Goal: Task Accomplishment & Management: Manage account settings

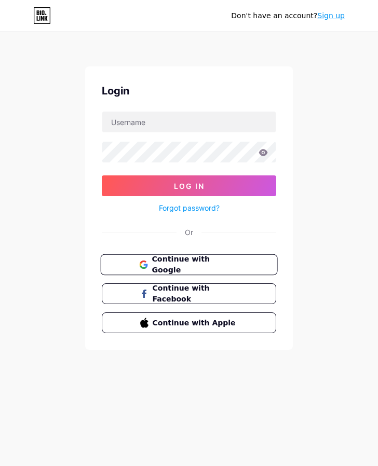
click at [211, 268] on span "Continue with Google" at bounding box center [195, 265] width 87 height 22
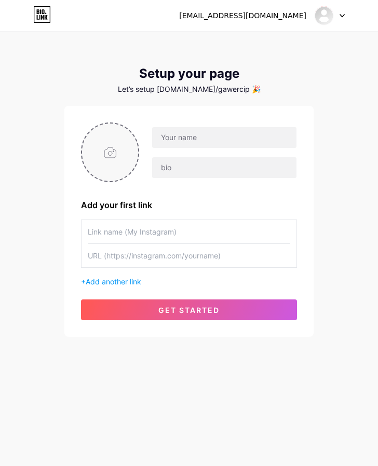
click at [115, 163] on input "file" at bounding box center [110, 153] width 56 height 58
type input "C:\fakepath\8efea6e1a713e82db2ff992009f02146.jpg"
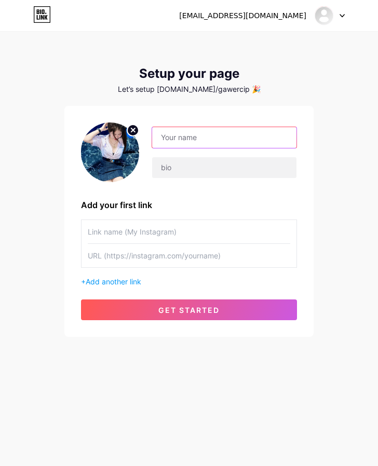
click at [193, 142] on input "text" at bounding box center [224, 137] width 144 height 21
type input "o"
type input "OMISLOT"
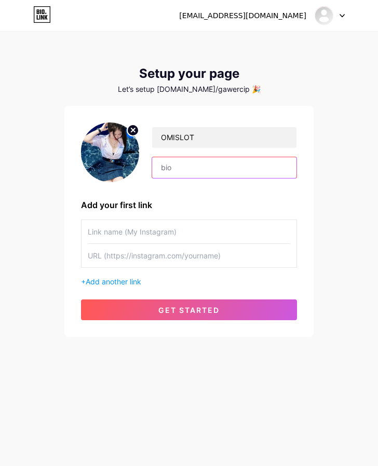
click at [192, 173] on input "text" at bounding box center [224, 167] width 144 height 21
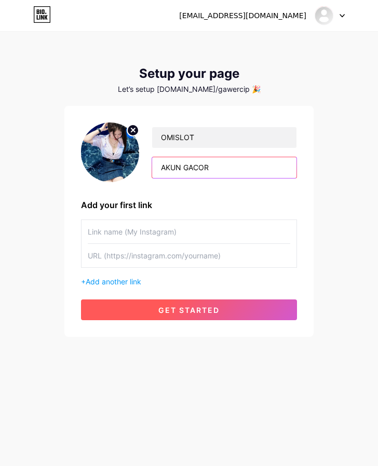
type input "AKUN GACOR"
click at [177, 316] on button "get started" at bounding box center [189, 309] width 216 height 21
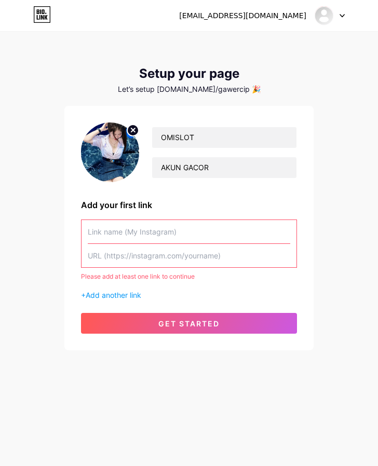
click at [117, 230] on input "text" at bounding box center [189, 231] width 202 height 23
click at [135, 232] on input "text" at bounding box center [189, 231] width 202 height 23
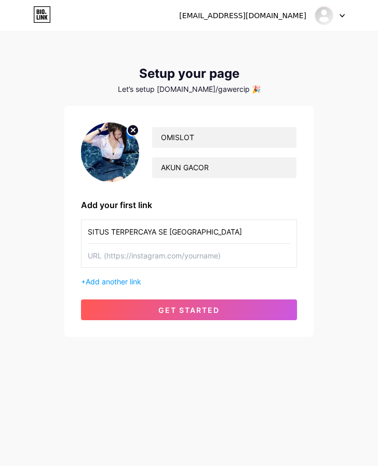
type input "SITUS TERPERCAYA SE INDONESIA"
drag, startPoint x: 156, startPoint y: 251, endPoint x: 156, endPoint y: 261, distance: 9.9
click at [156, 251] on input "text" at bounding box center [189, 255] width 202 height 23
paste input "[URL][DOMAIN_NAME]"
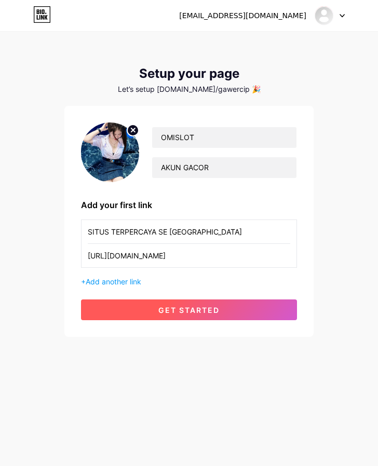
type input "[URL][DOMAIN_NAME]"
click at [156, 299] on button "get started" at bounding box center [189, 309] width 216 height 21
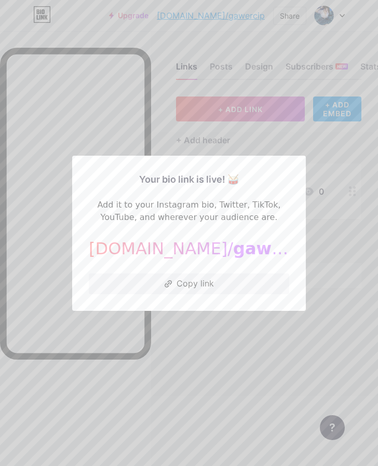
click at [216, 332] on div at bounding box center [189, 233] width 378 height 466
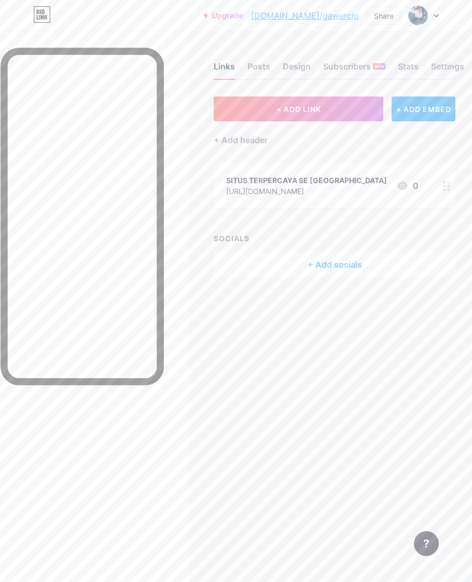
click at [314, 182] on div "SITUS TERPERCAYA SE INDONESIA" at bounding box center [306, 180] width 161 height 11
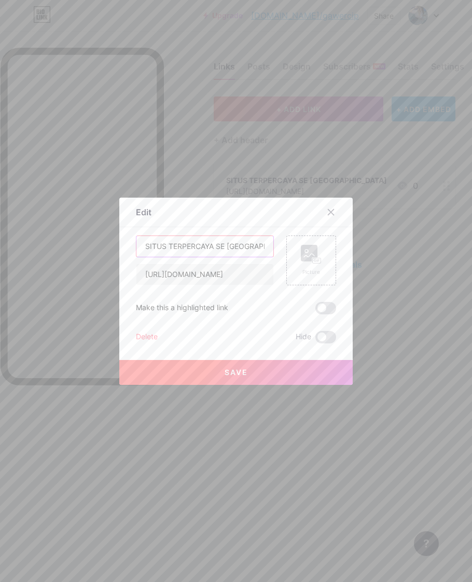
click at [244, 248] on input "SITUS TERPERCAYA SE INDONESIA" at bounding box center [205, 246] width 137 height 21
click at [255, 246] on input "SITUS TERPERCAYA SE INDONESIA" at bounding box center [205, 246] width 137 height 21
type input "D"
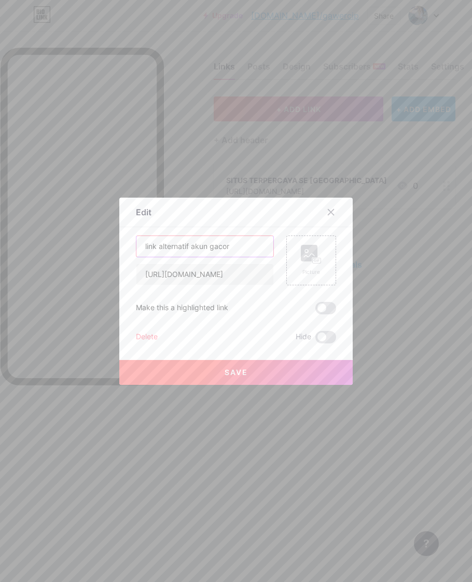
type input "link alternatif akun gacor"
click at [235, 362] on button "Save" at bounding box center [236, 372] width 234 height 25
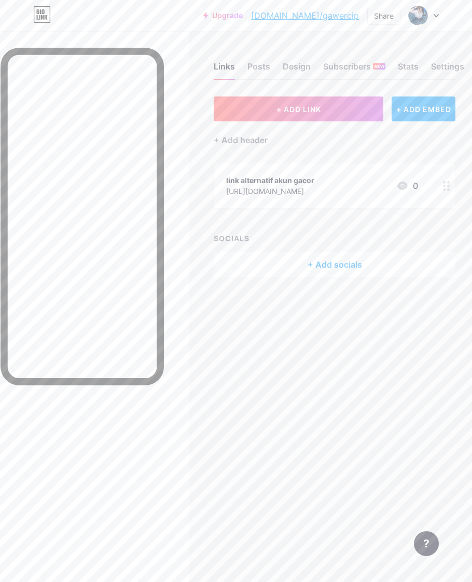
click at [223, 356] on div "Links Posts Design Subscribers NEW Stats Settings + ADD LINK + ADD EMBED + Add …" at bounding box center [236, 291] width 472 height 582
click at [141, 466] on div at bounding box center [82, 331] width 163 height 566
drag, startPoint x: 166, startPoint y: 464, endPoint x: 157, endPoint y: 462, distance: 8.9
click at [164, 464] on div at bounding box center [94, 322] width 189 height 582
click at [295, 111] on span "+ ADD LINK" at bounding box center [299, 109] width 45 height 9
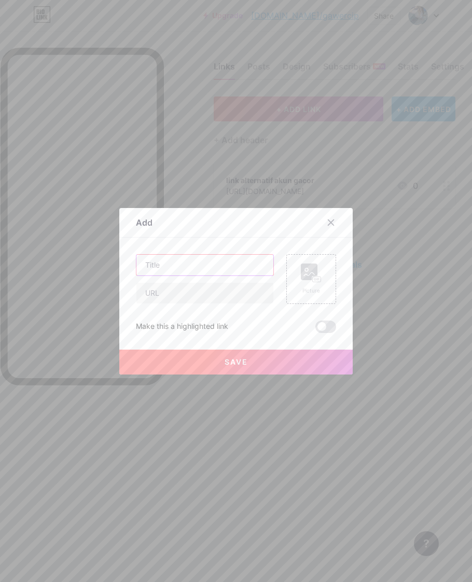
click at [188, 267] on input "text" at bounding box center [205, 265] width 137 height 21
type input "live chat"
click at [169, 294] on input "text" at bounding box center [205, 293] width 137 height 21
paste input "[URL][DOMAIN_NAME]"
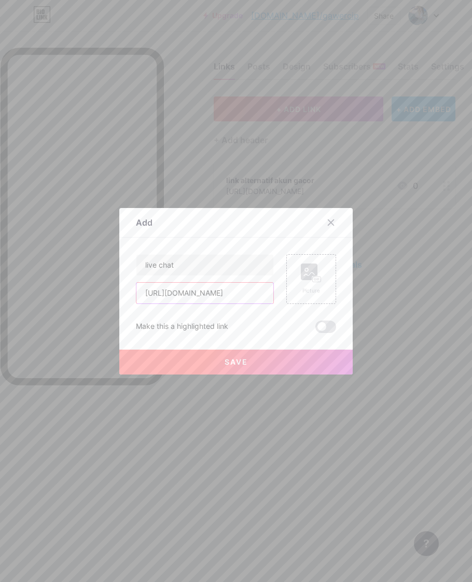
type input "[URL][DOMAIN_NAME]"
click at [260, 357] on button "Save" at bounding box center [236, 362] width 234 height 25
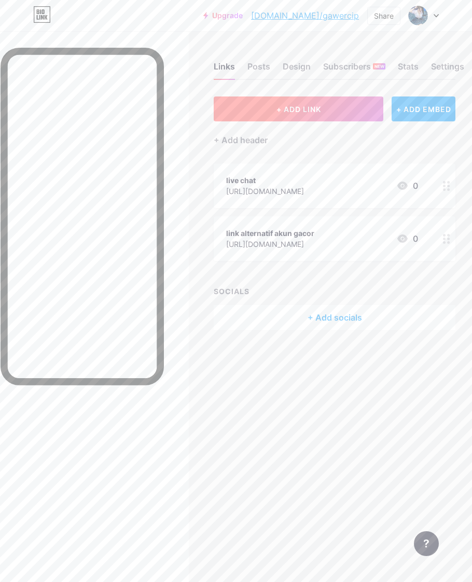
click at [295, 113] on span "+ ADD LINK" at bounding box center [299, 109] width 45 height 9
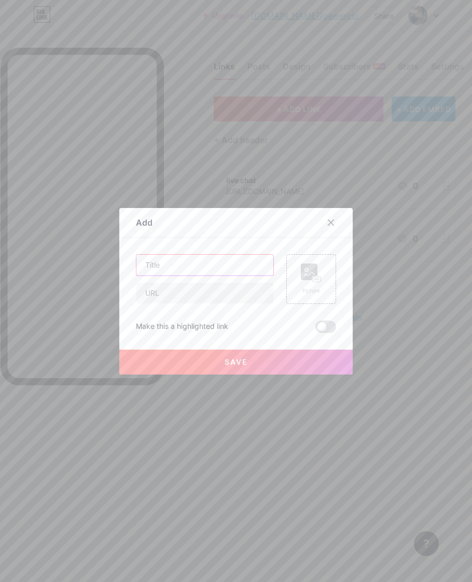
click at [157, 270] on input "text" at bounding box center [205, 265] width 137 height 21
type input "rtp live"
drag, startPoint x: 159, startPoint y: 298, endPoint x: 170, endPoint y: 307, distance: 14.1
click at [159, 298] on input "text" at bounding box center [205, 293] width 137 height 21
paste input "[URL][DOMAIN_NAME]"
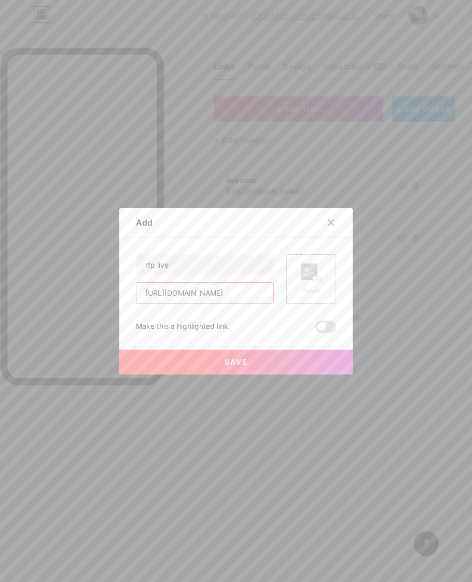
scroll to position [0, 22]
type input "[URL][DOMAIN_NAME]"
click at [155, 352] on button "Save" at bounding box center [236, 362] width 234 height 25
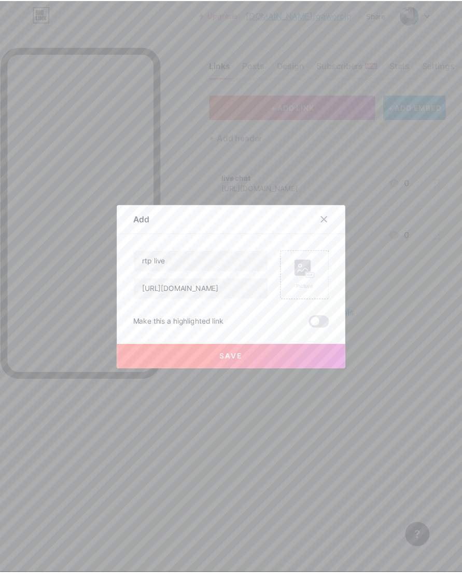
scroll to position [0, 0]
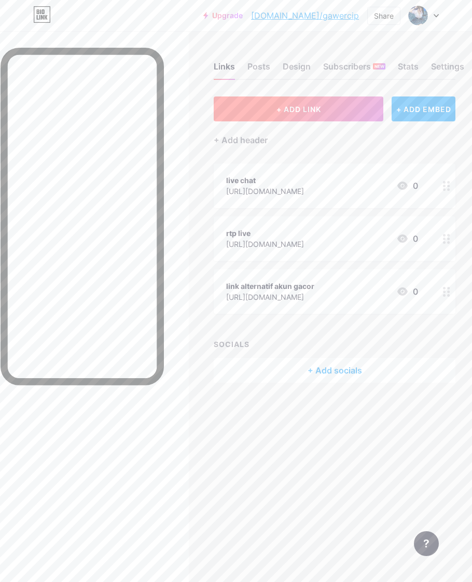
click at [306, 107] on span "+ ADD LINK" at bounding box center [299, 109] width 45 height 9
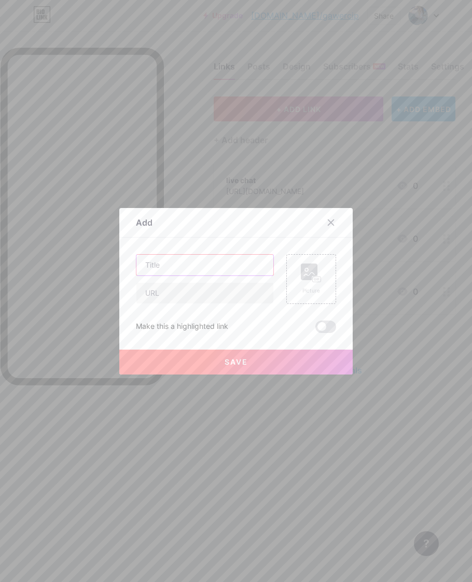
click at [189, 263] on input "text" at bounding box center [205, 265] width 137 height 21
type input "telegram"
click at [152, 296] on input "text" at bounding box center [205, 293] width 137 height 21
paste input "[URL][DOMAIN_NAME]"
type input "[URL][DOMAIN_NAME]"
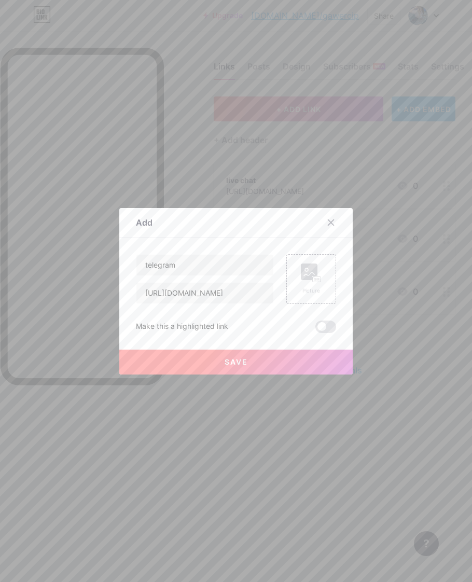
drag, startPoint x: 171, startPoint y: 361, endPoint x: 447, endPoint y: 269, distance: 290.7
click at [171, 362] on button "Save" at bounding box center [236, 362] width 234 height 25
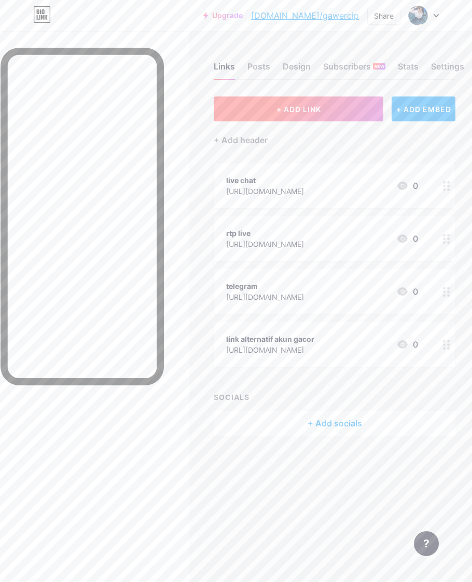
click at [297, 110] on span "+ ADD LINK" at bounding box center [299, 109] width 45 height 9
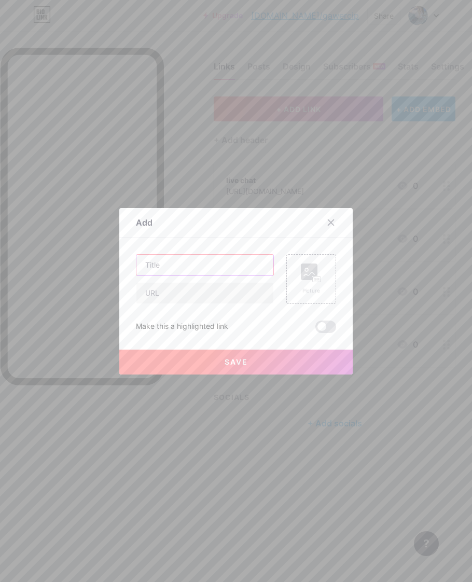
click at [174, 270] on input "text" at bounding box center [205, 265] width 137 height 21
type input "whatsapp"
click at [152, 290] on input "text" at bounding box center [205, 293] width 137 height 21
paste input "[URL][DOMAIN_NAME][PHONE_NUMBER]"
type input "[URL][DOMAIN_NAME][PHONE_NUMBER]"
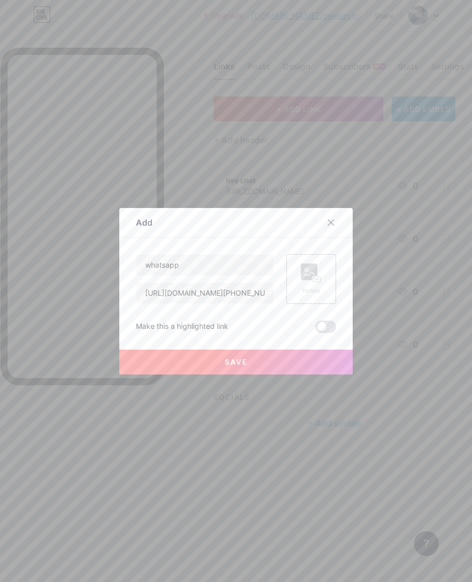
click at [155, 357] on button "Save" at bounding box center [236, 362] width 234 height 25
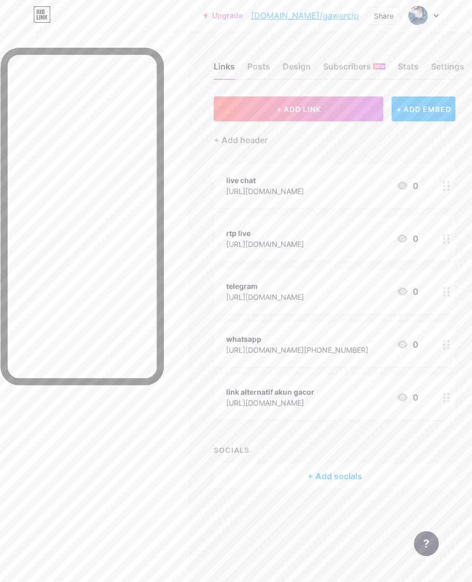
click at [101, 414] on div at bounding box center [82, 331] width 163 height 566
click at [121, 435] on div at bounding box center [82, 331] width 163 height 566
click at [258, 67] on div "Posts" at bounding box center [259, 69] width 23 height 19
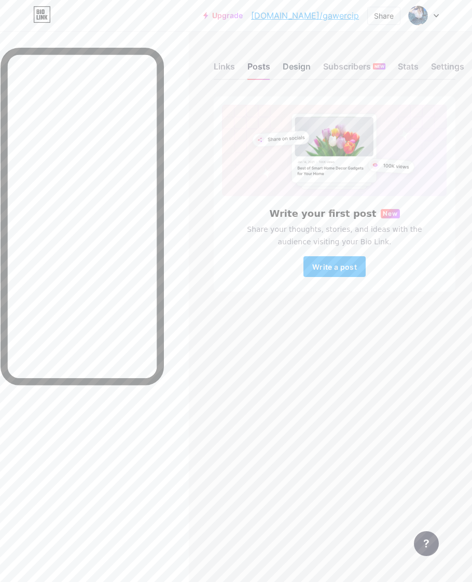
click at [296, 68] on div "Design" at bounding box center [297, 69] width 28 height 19
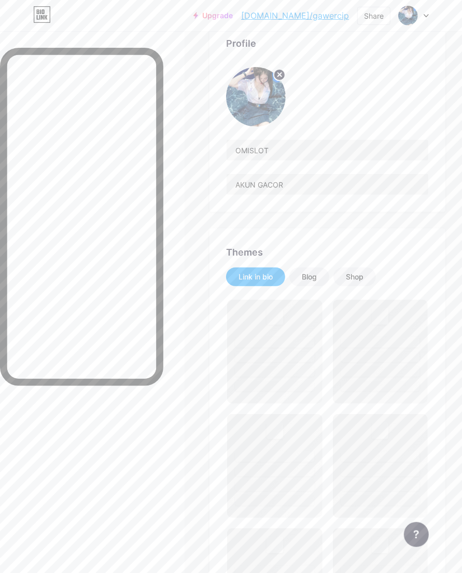
scroll to position [108, 0]
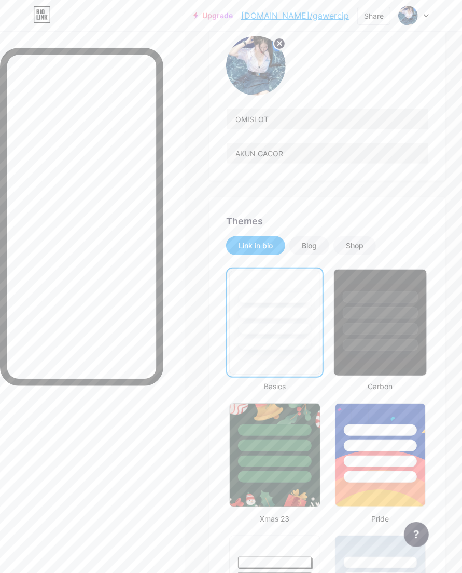
click at [349, 307] on div at bounding box center [381, 313] width 76 height 12
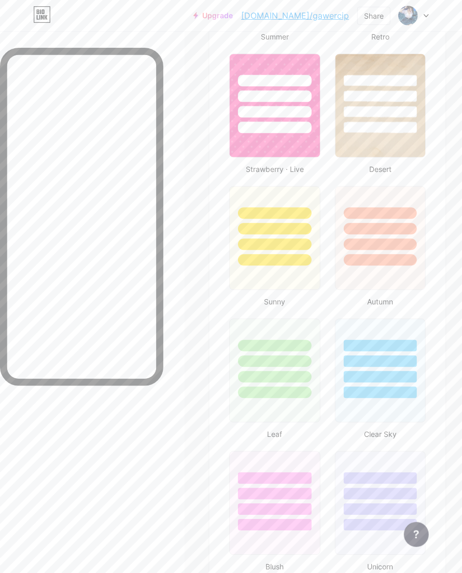
scroll to position [1055, 0]
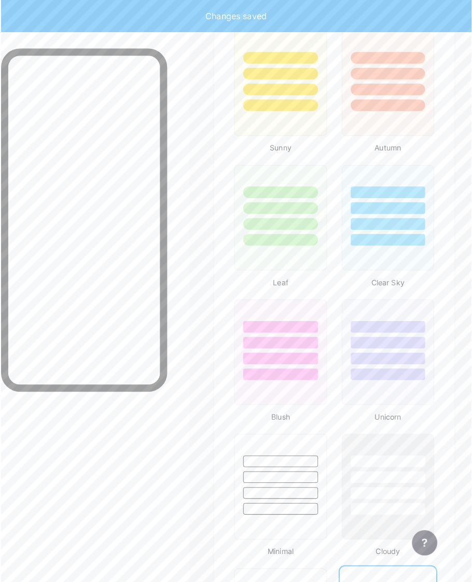
scroll to position [1342, 0]
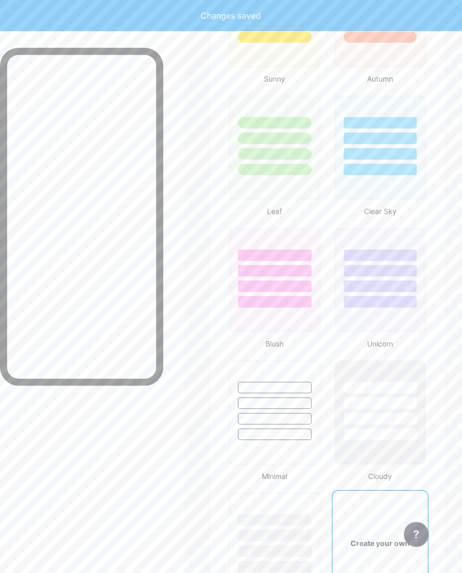
type input "#ffffff"
type input "#000000"
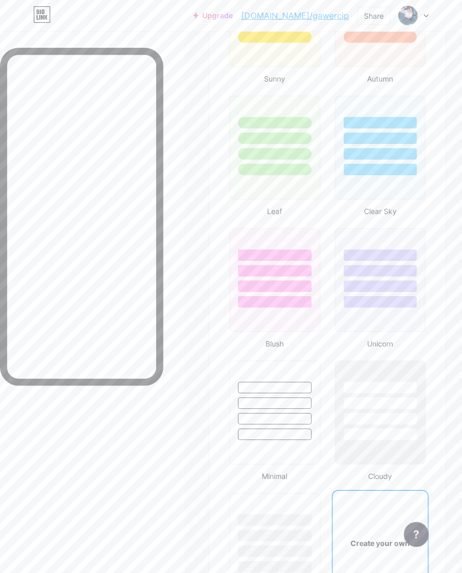
type input "#ffffff"
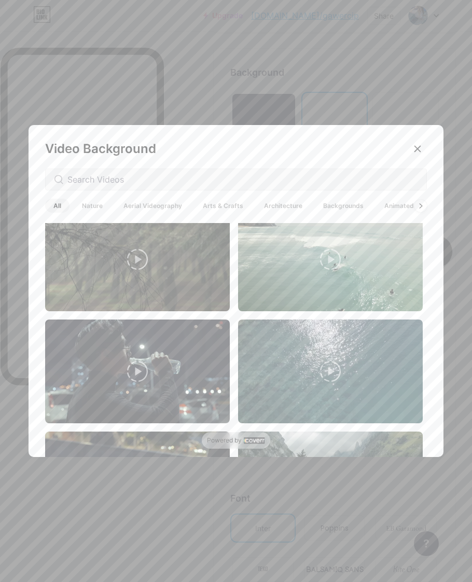
scroll to position [2548, 0]
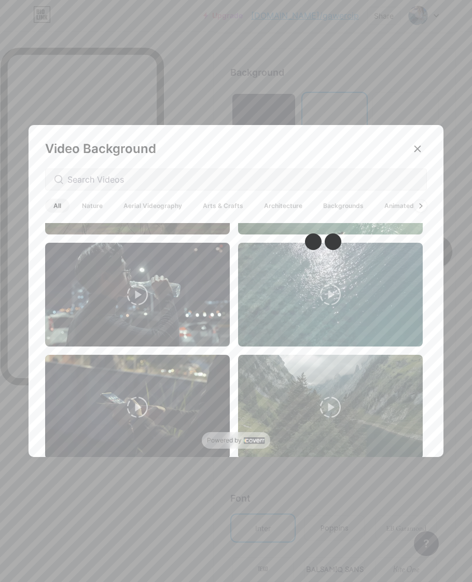
click at [92, 205] on span "Nature" at bounding box center [92, 206] width 37 height 14
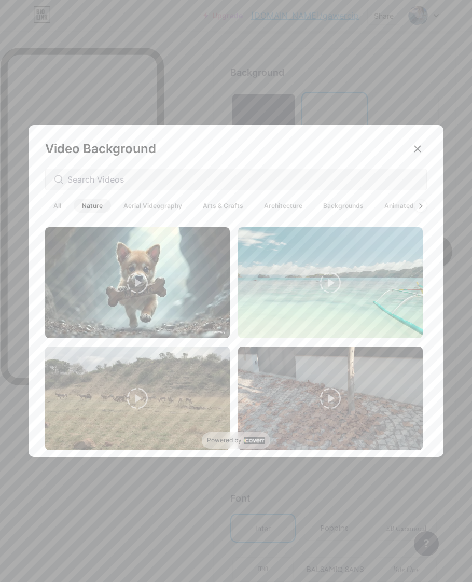
scroll to position [0, 0]
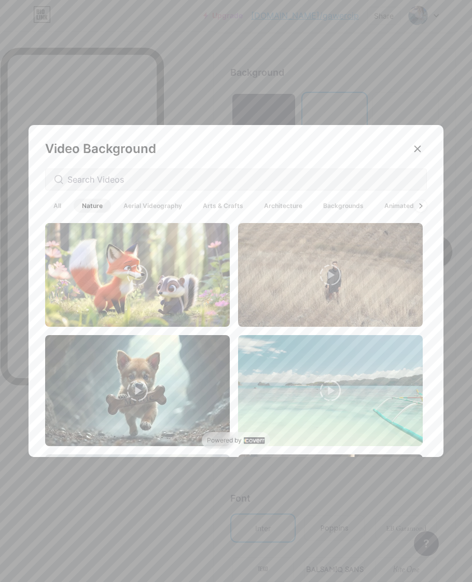
drag, startPoint x: 61, startPoint y: 539, endPoint x: 80, endPoint y: 532, distance: 20.4
click at [61, 466] on div at bounding box center [236, 291] width 472 height 582
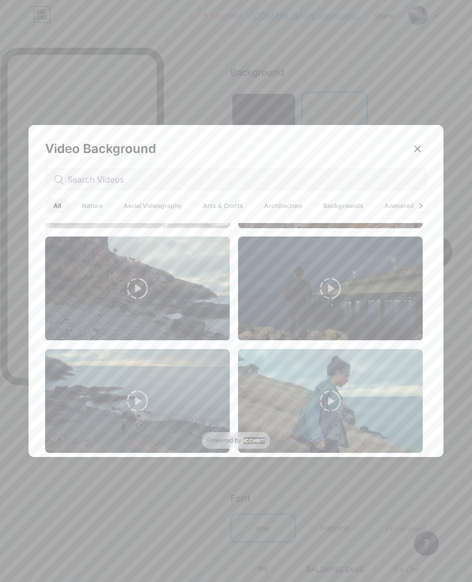
scroll to position [757, 0]
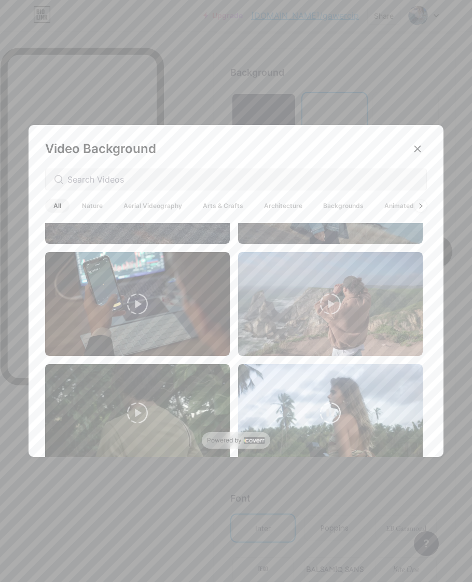
click at [322, 391] on video at bounding box center [330, 412] width 185 height 97
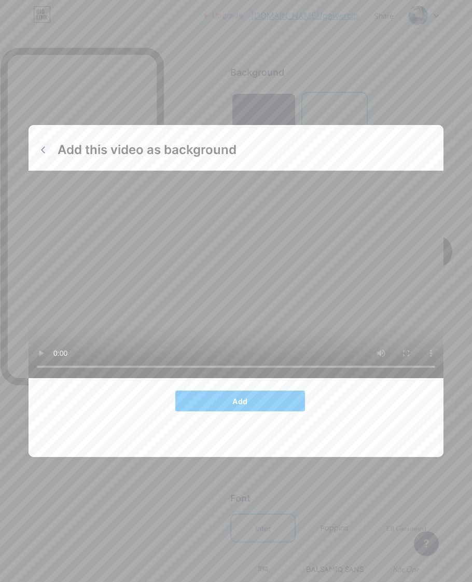
click at [39, 154] on icon at bounding box center [43, 150] width 8 height 8
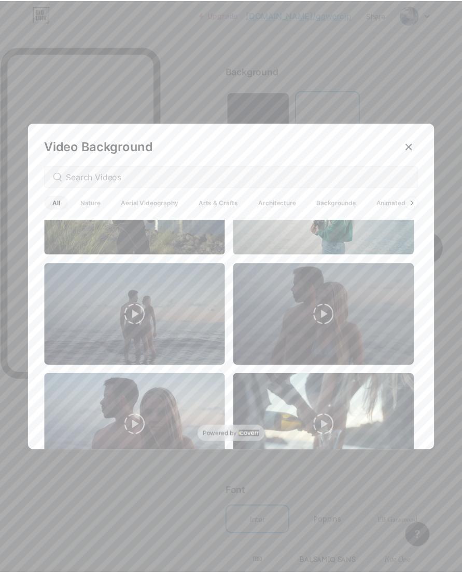
scroll to position [1946, 0]
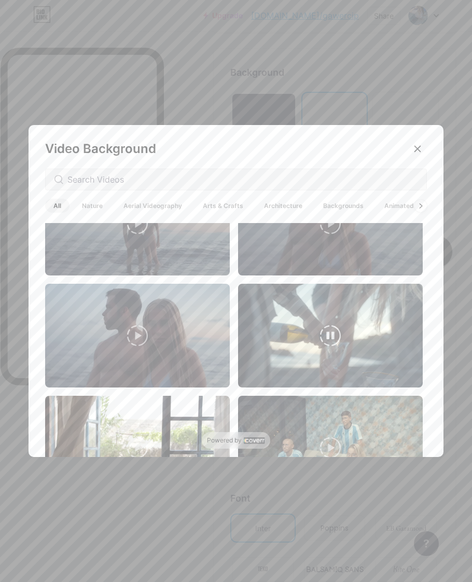
click at [362, 323] on video at bounding box center [330, 336] width 185 height 104
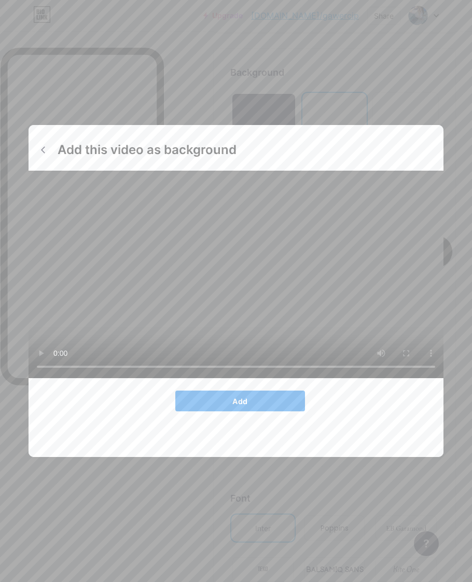
drag, startPoint x: 243, startPoint y: 424, endPoint x: 235, endPoint y: 424, distance: 8.3
click at [242, 412] on button "Add" at bounding box center [240, 401] width 130 height 21
click at [221, 412] on button "Add" at bounding box center [240, 401] width 130 height 21
click at [243, 412] on button "Add" at bounding box center [240, 401] width 130 height 21
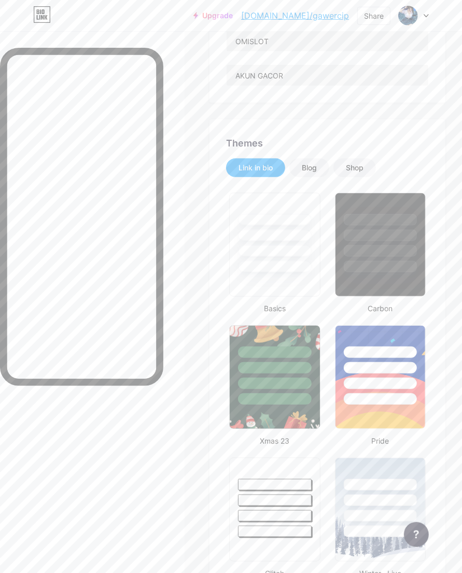
scroll to position [35, 0]
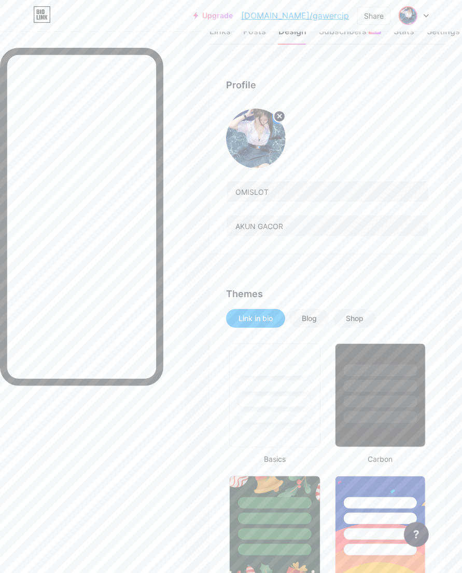
click at [377, 17] on img at bounding box center [408, 15] width 17 height 17
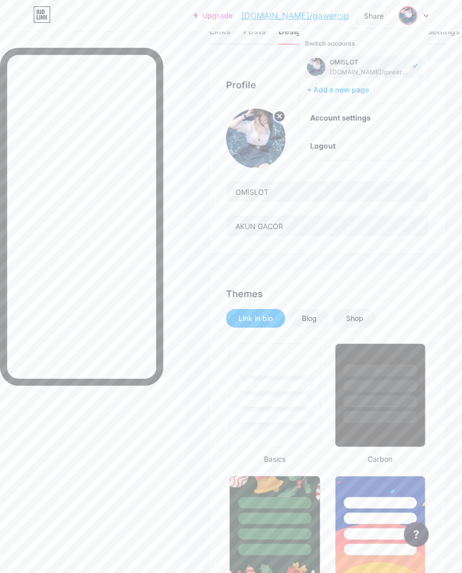
click at [342, 61] on div "OMISLOT" at bounding box center [370, 62] width 80 height 8
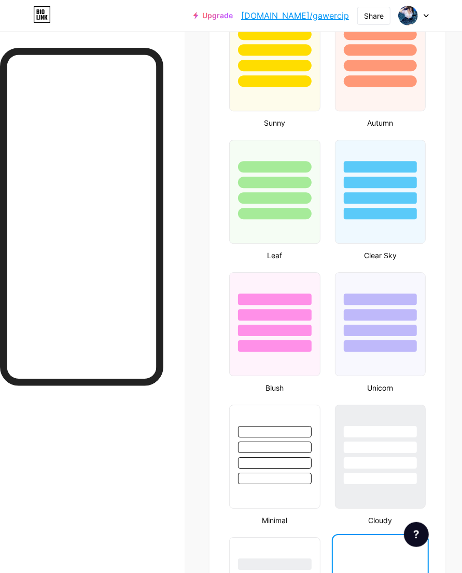
type input "#000000"
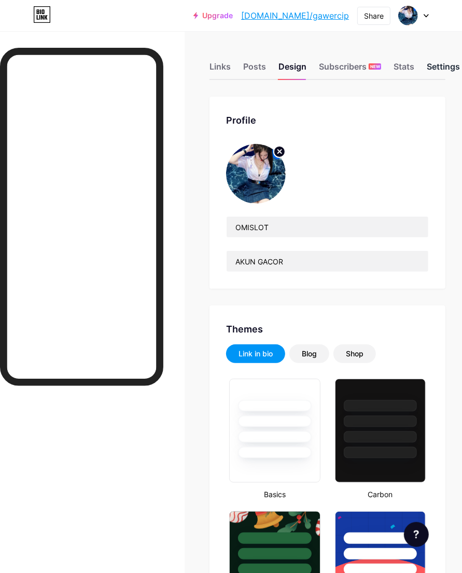
click at [439, 66] on div "Settings" at bounding box center [443, 69] width 33 height 19
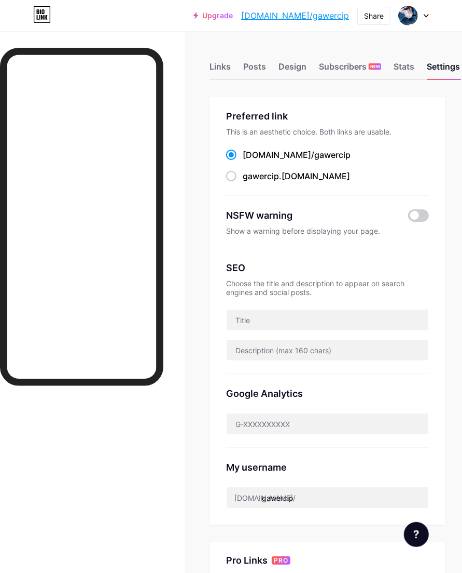
click at [345, 149] on div "bio.link/ gawercip" at bounding box center [327, 154] width 203 height 13
click at [323, 156] on div "bio.link/ gawercip" at bounding box center [327, 154] width 203 height 13
click at [315, 154] on span "gawercip" at bounding box center [333, 154] width 36 height 10
click at [250, 161] on input "bio.link/ gawercip" at bounding box center [246, 164] width 7 height 7
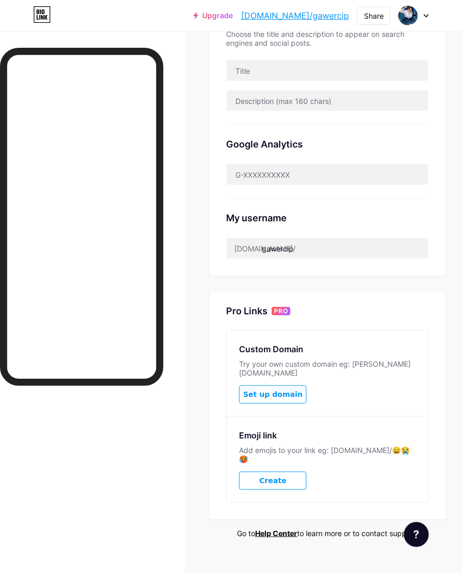
scroll to position [251, 0]
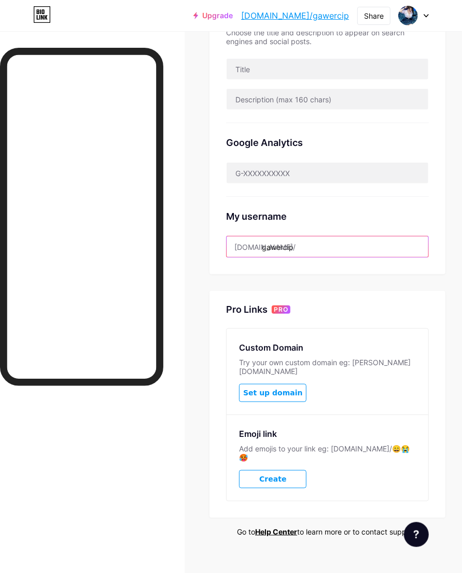
click at [330, 248] on input "gawercip" at bounding box center [328, 246] width 202 height 21
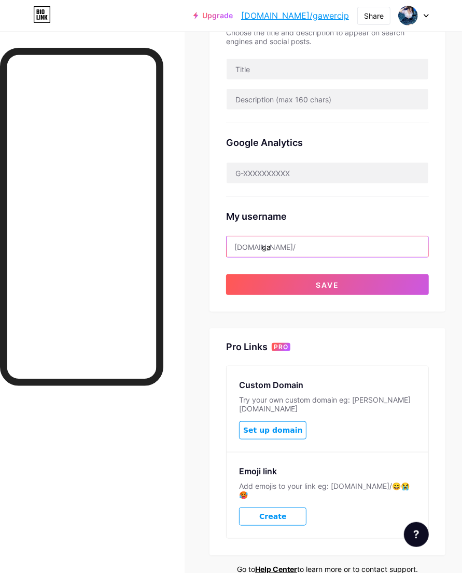
type input "g"
type input "seruseruan"
click at [322, 296] on div "Preferred link This is an aesthetic choice. Both links are usable. bio.link/ ga…" at bounding box center [328, 79] width 236 height 466
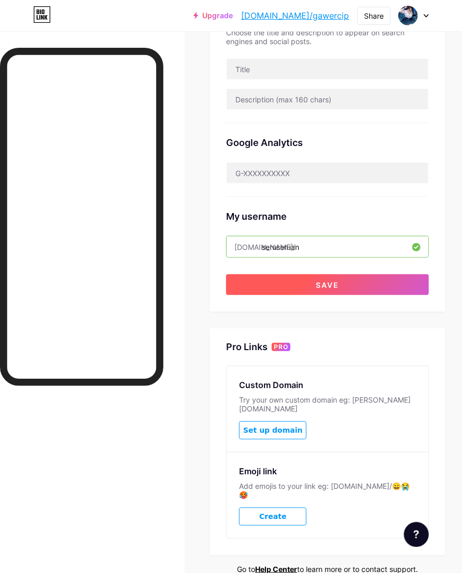
click at [315, 287] on button "Save" at bounding box center [327, 284] width 203 height 21
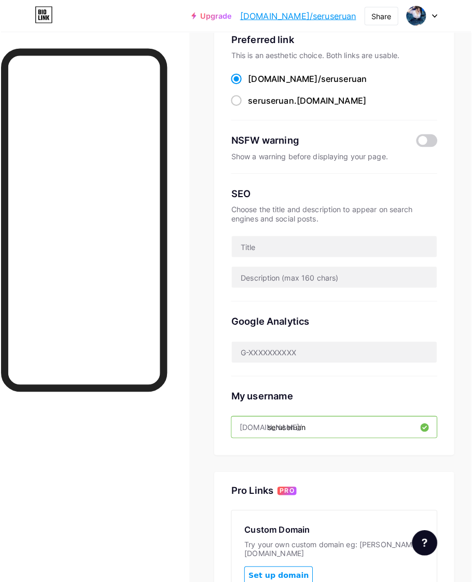
scroll to position [0, 0]
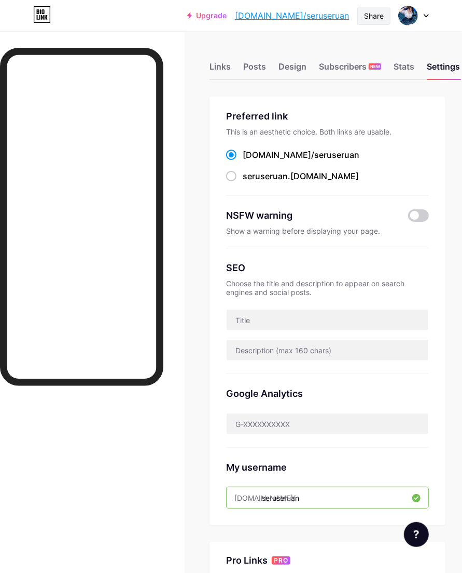
click at [363, 17] on div "Share" at bounding box center [374, 16] width 33 height 18
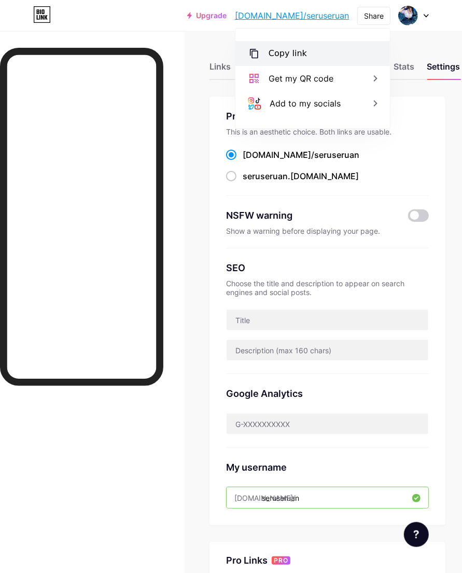
click at [299, 60] on div "Copy link" at bounding box center [313, 53] width 155 height 25
drag, startPoint x: 412, startPoint y: 10, endPoint x: 421, endPoint y: 23, distance: 16.0
click at [413, 10] on img at bounding box center [409, 16] width 20 height 20
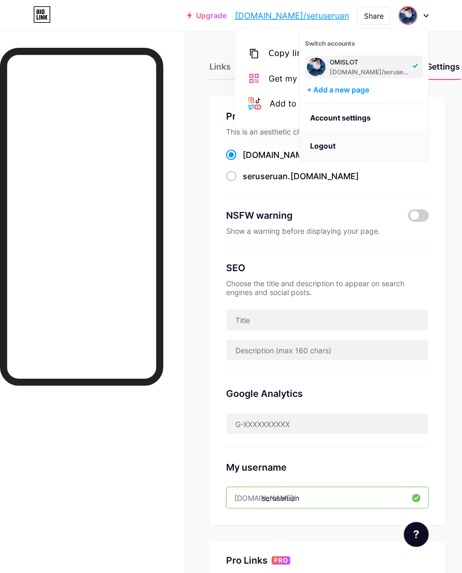
click at [349, 147] on li "Logout" at bounding box center [364, 146] width 129 height 28
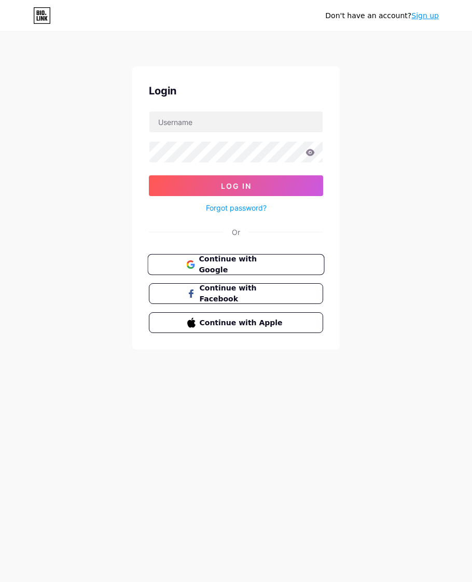
click at [245, 255] on button "Continue with Google" at bounding box center [235, 264] width 177 height 21
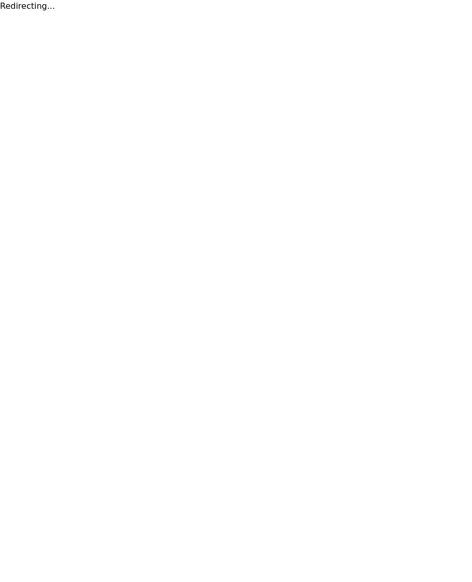
click at [328, 12] on html "Redirecting..." at bounding box center [236, 6] width 472 height 12
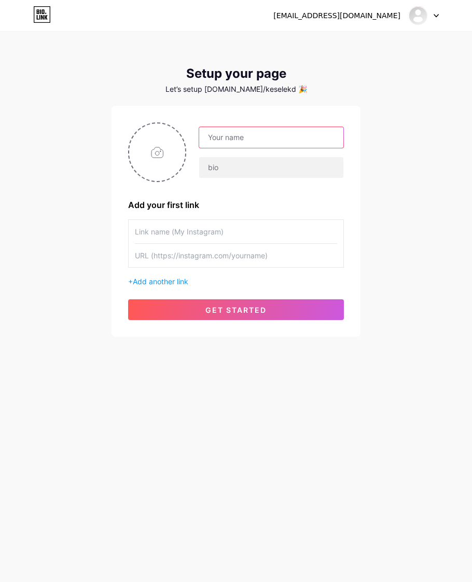
click at [248, 136] on input "text" at bounding box center [271, 137] width 144 height 21
type input "o"
type input "OMISLOT"
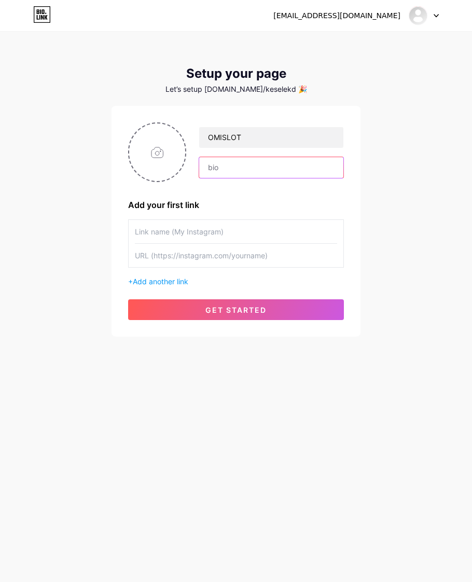
click at [222, 165] on input "text" at bounding box center [271, 167] width 144 height 21
type input "AKUN GACOR"
click at [187, 227] on input "text" at bounding box center [236, 231] width 202 height 23
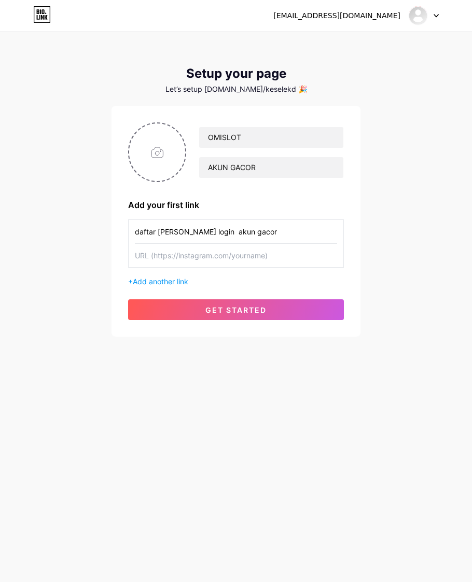
type input "daftar [PERSON_NAME] login akun gacor"
click at [216, 260] on input "text" at bounding box center [236, 255] width 202 height 23
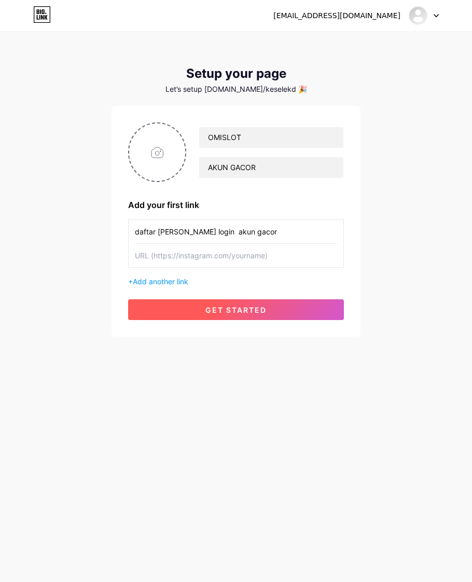
paste input "[URL][DOMAIN_NAME]"
type input "[URL][DOMAIN_NAME]"
click at [223, 314] on span "get started" at bounding box center [236, 310] width 61 height 9
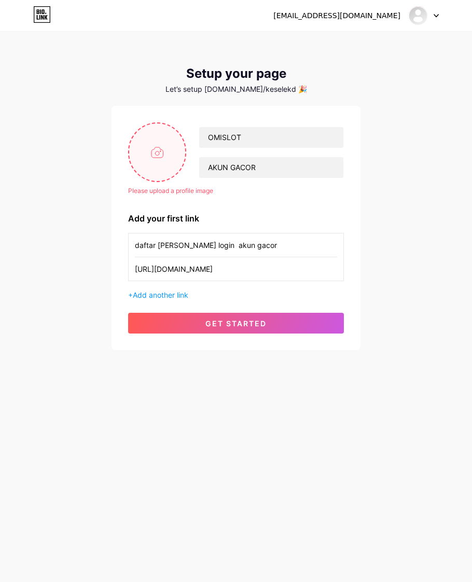
click at [157, 147] on input "file" at bounding box center [157, 153] width 56 height 58
type input "C:\fakepath\d784e26342792939a53bdbf0c552eecb.jpg"
click at [274, 87] on div "Let’s setup [DOMAIN_NAME]/keselekd 🎉" at bounding box center [236, 89] width 249 height 8
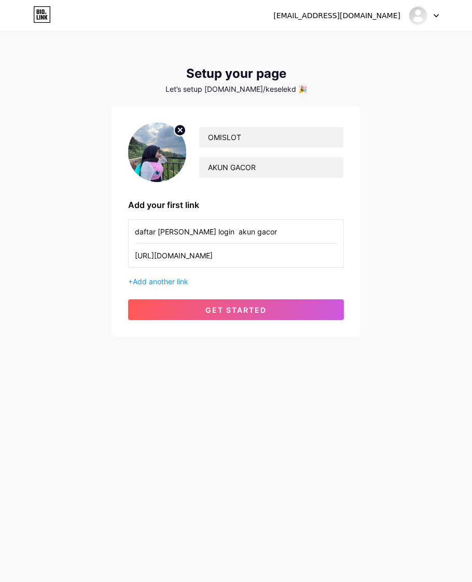
click at [302, 85] on div "Let’s setup [DOMAIN_NAME]/keselekd 🎉" at bounding box center [236, 89] width 249 height 8
click at [281, 92] on div "Let’s setup [DOMAIN_NAME]/keselekd 🎉" at bounding box center [236, 89] width 249 height 8
click at [271, 86] on div "Let’s setup [DOMAIN_NAME]/keselekd 🎉" at bounding box center [236, 89] width 249 height 8
click at [339, 78] on div "Setup your page" at bounding box center [236, 73] width 249 height 15
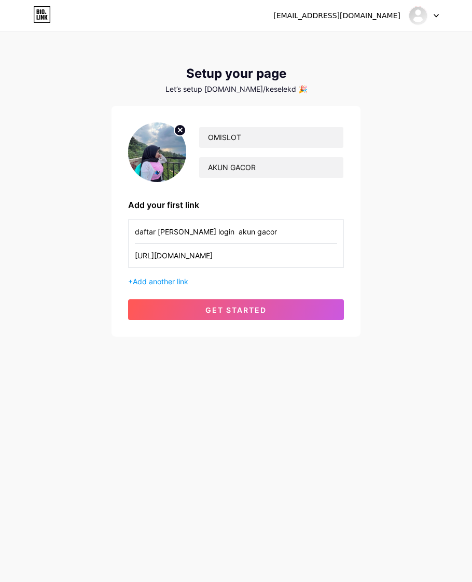
click at [288, 85] on div "Let’s setup [DOMAIN_NAME]/keselekd 🎉" at bounding box center [236, 89] width 249 height 8
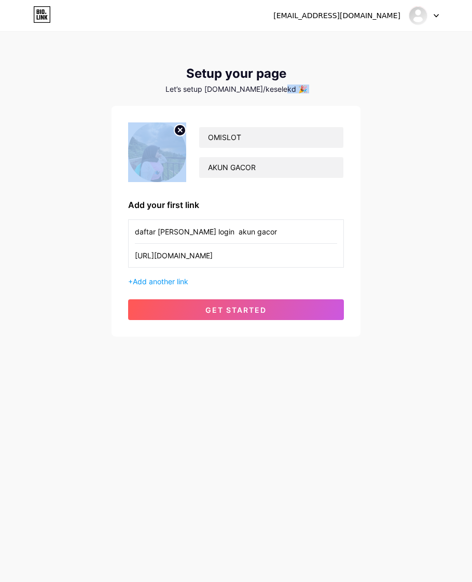
click at [288, 85] on div "Let’s setup [DOMAIN_NAME]/keselekd 🎉" at bounding box center [236, 89] width 249 height 8
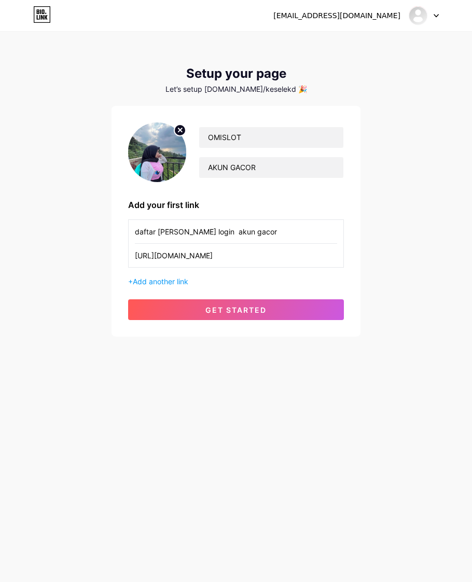
click at [270, 89] on div "Let’s setup [DOMAIN_NAME]/keselekd 🎉" at bounding box center [236, 89] width 249 height 8
drag, startPoint x: 394, startPoint y: 79, endPoint x: 375, endPoint y: 87, distance: 20.9
click at [394, 79] on div "[EMAIL_ADDRESS][DOMAIN_NAME] Dashboard Logout Setup your page Let’s setup [DOMA…" at bounding box center [236, 185] width 472 height 370
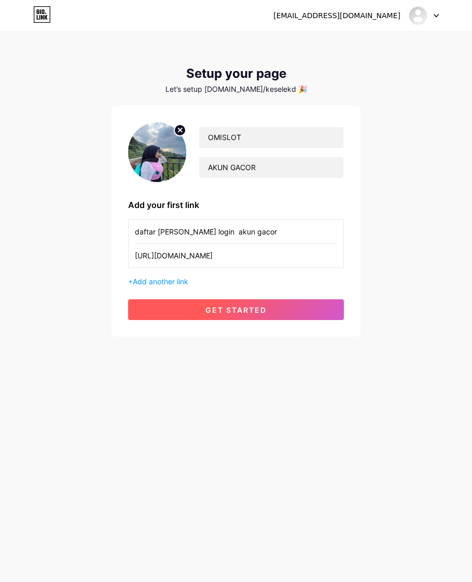
click at [203, 310] on button "get started" at bounding box center [236, 309] width 216 height 21
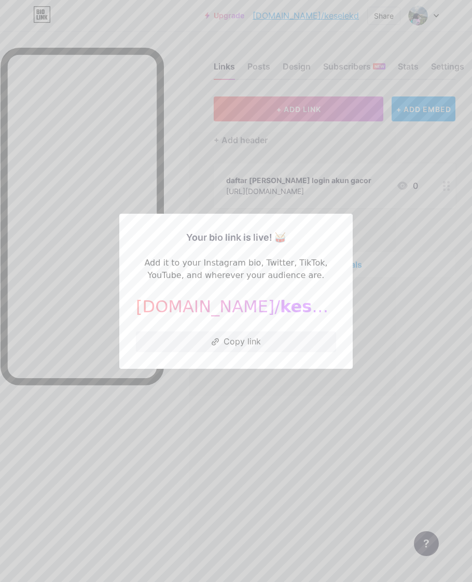
click at [458, 289] on div at bounding box center [236, 291] width 472 height 582
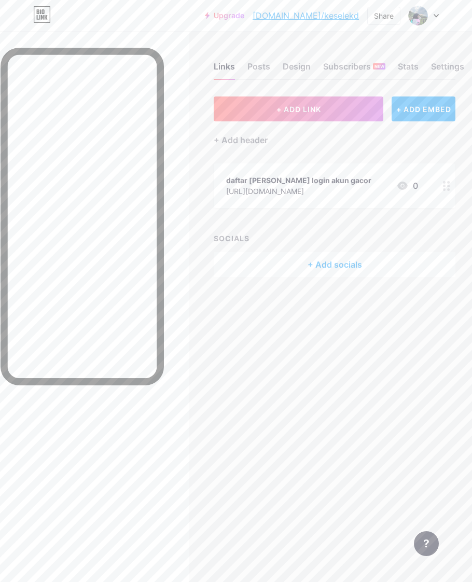
click at [335, 268] on div "+ Add socials" at bounding box center [335, 264] width 242 height 25
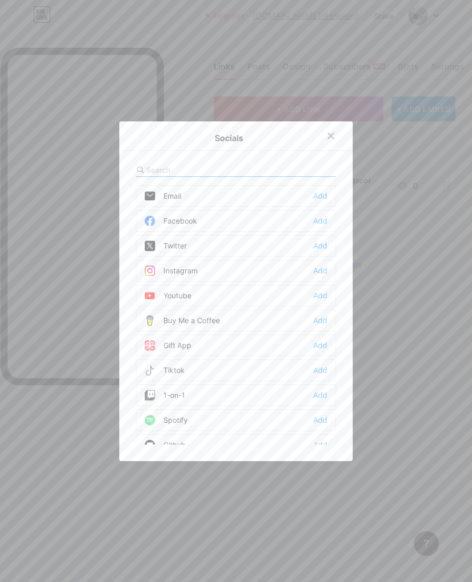
click at [340, 136] on div at bounding box center [337, 136] width 31 height 19
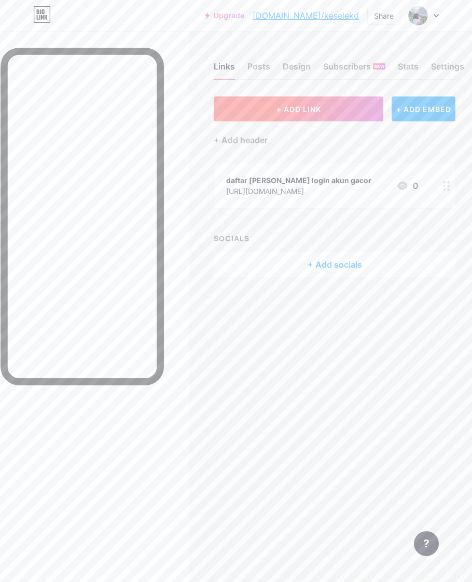
click at [284, 117] on button "+ ADD LINK" at bounding box center [299, 109] width 170 height 25
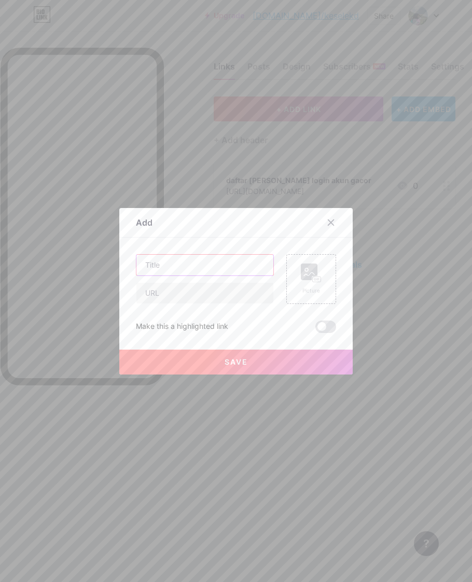
click at [173, 257] on input "text" at bounding box center [205, 265] width 137 height 21
type input "live chats"
click at [180, 297] on input "text" at bounding box center [205, 293] width 137 height 21
paste input "[URL][DOMAIN_NAME]"
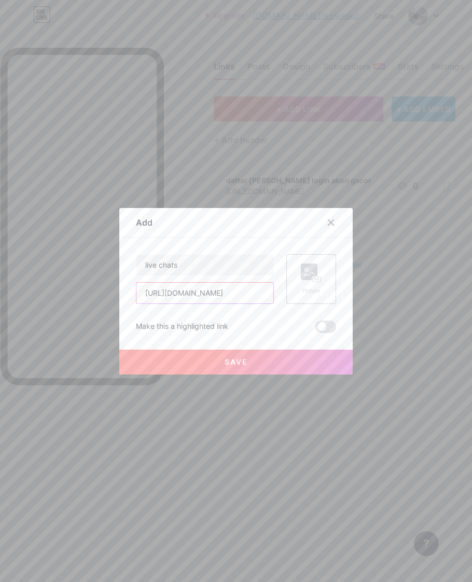
type input "[URL][DOMAIN_NAME]"
click at [214, 363] on button "Save" at bounding box center [236, 362] width 234 height 25
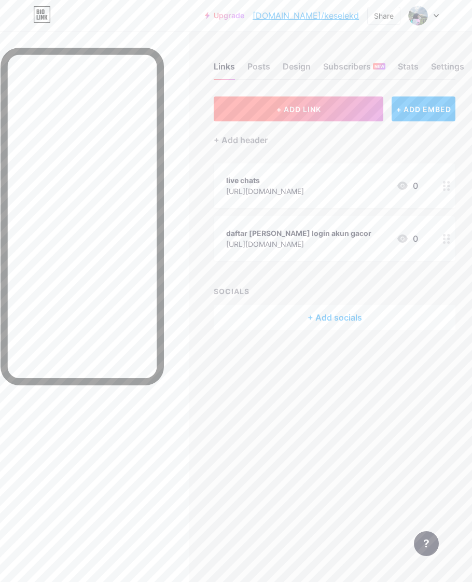
click at [285, 105] on span "+ ADD LINK" at bounding box center [299, 109] width 45 height 9
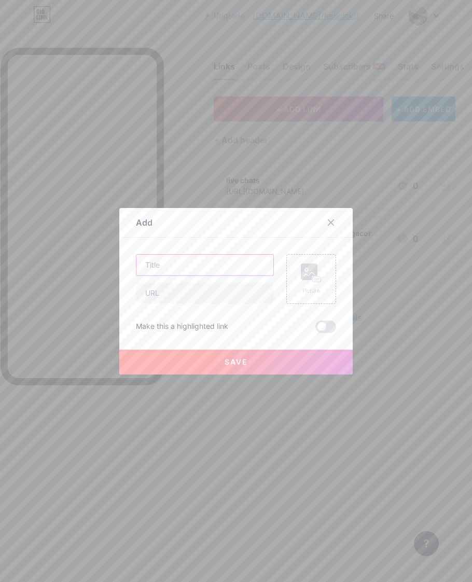
click at [162, 268] on input "text" at bounding box center [205, 265] width 137 height 21
type input "rtp"
click at [193, 304] on div at bounding box center [205, 293] width 138 height 22
click at [198, 294] on input "text" at bounding box center [205, 293] width 137 height 21
paste input "[URL][DOMAIN_NAME]"
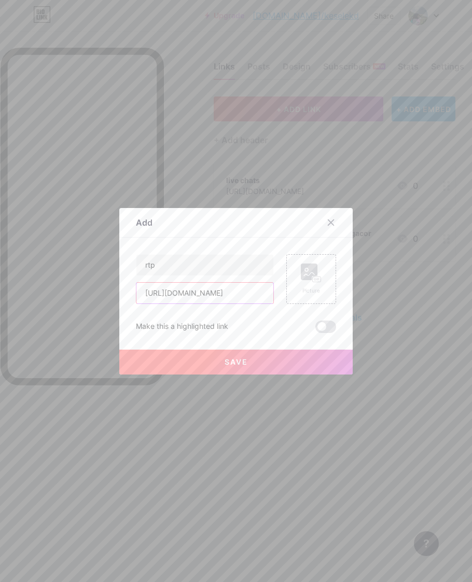
scroll to position [0, 22]
type input "[URL][DOMAIN_NAME]"
click at [163, 359] on button "Save" at bounding box center [236, 362] width 234 height 25
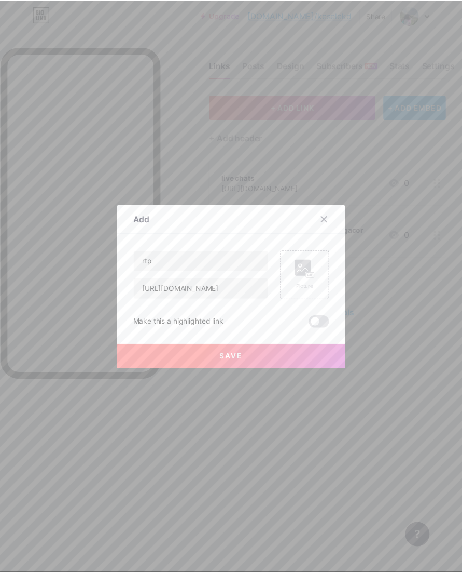
scroll to position [0, 0]
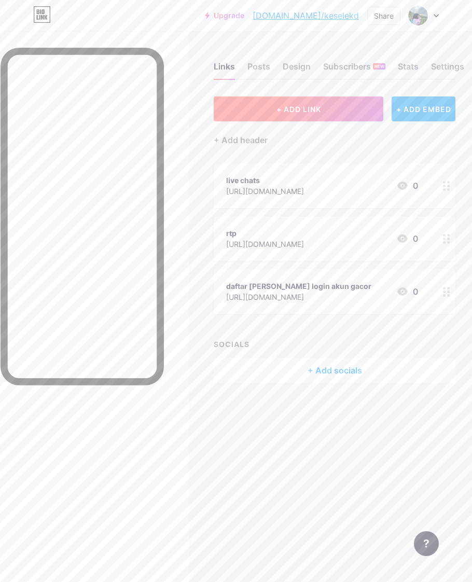
click at [266, 112] on button "+ ADD LINK" at bounding box center [299, 109] width 170 height 25
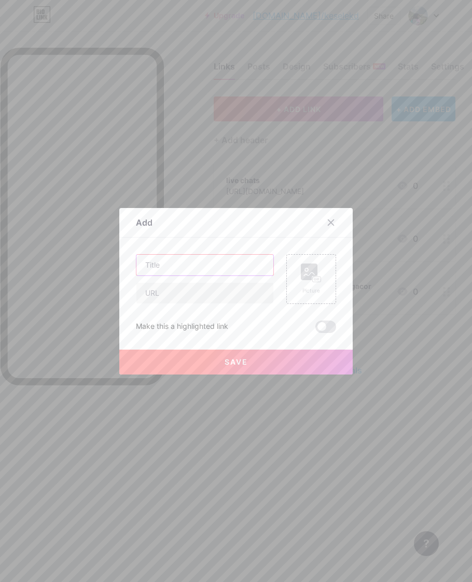
click at [191, 264] on input "text" at bounding box center [205, 265] width 137 height 21
type input "whatsapp resmi"
drag, startPoint x: 177, startPoint y: 289, endPoint x: 185, endPoint y: 297, distance: 11.4
click at [177, 289] on input "text" at bounding box center [205, 293] width 137 height 21
paste input "[URL][DOMAIN_NAME][PHONE_NUMBER]"
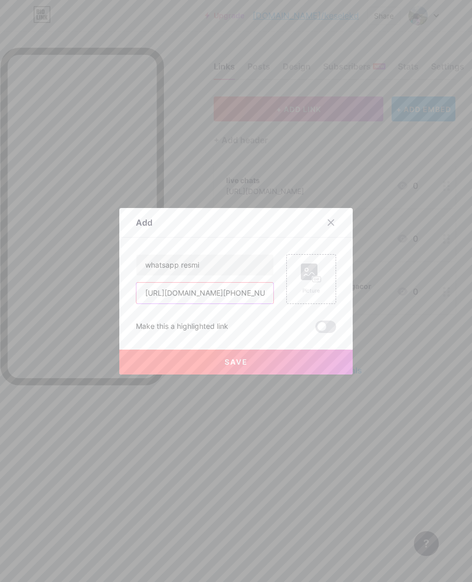
type input "[URL][DOMAIN_NAME][PHONE_NUMBER]"
click at [201, 357] on button "Save" at bounding box center [236, 362] width 234 height 25
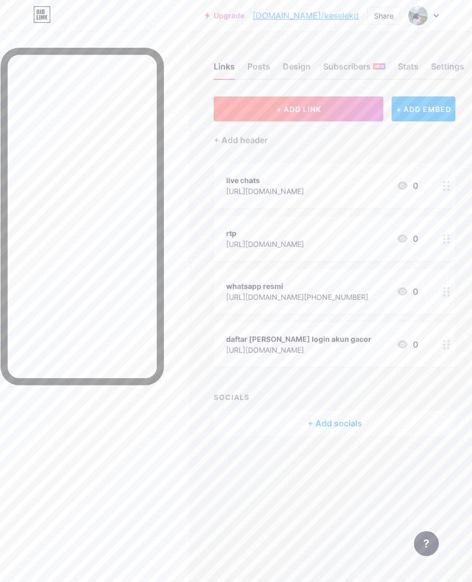
click at [320, 112] on span "+ ADD LINK" at bounding box center [299, 109] width 45 height 9
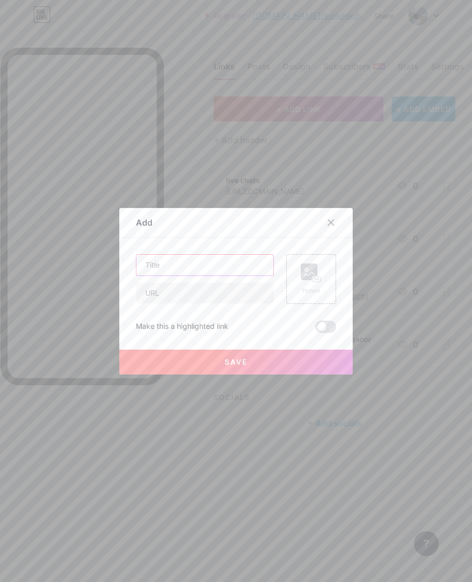
click at [175, 267] on input "text" at bounding box center [205, 265] width 137 height 21
type input "telegram omislot"
click at [185, 291] on input "text" at bounding box center [205, 293] width 137 height 21
paste input "[URL][DOMAIN_NAME]"
type input "[URL][DOMAIN_NAME]"
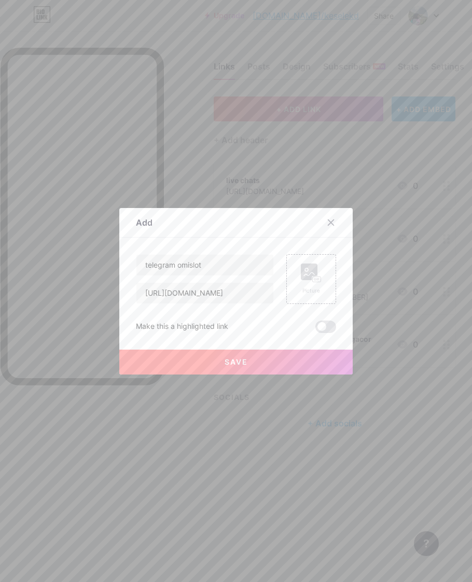
click at [157, 361] on button "Save" at bounding box center [236, 362] width 234 height 25
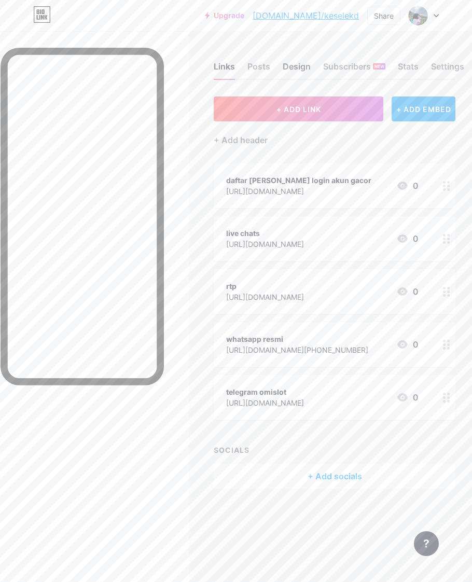
click at [289, 65] on div "Design" at bounding box center [297, 69] width 28 height 19
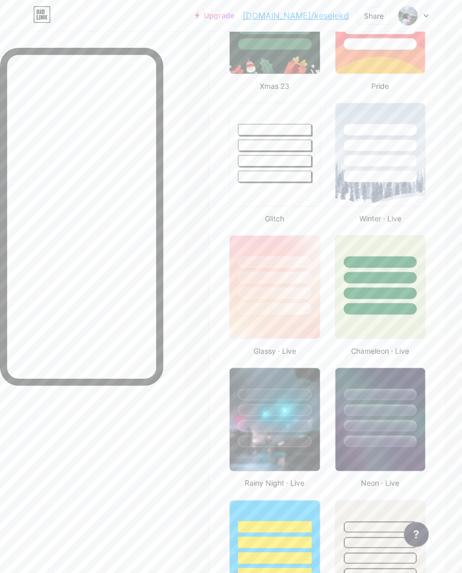
scroll to position [649, 0]
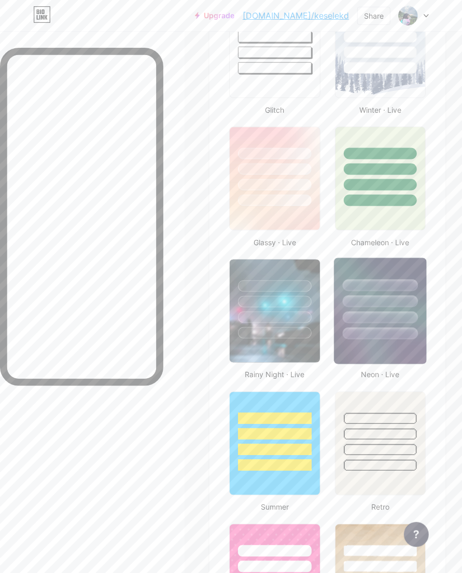
click at [334, 258] on img at bounding box center [380, 311] width 93 height 106
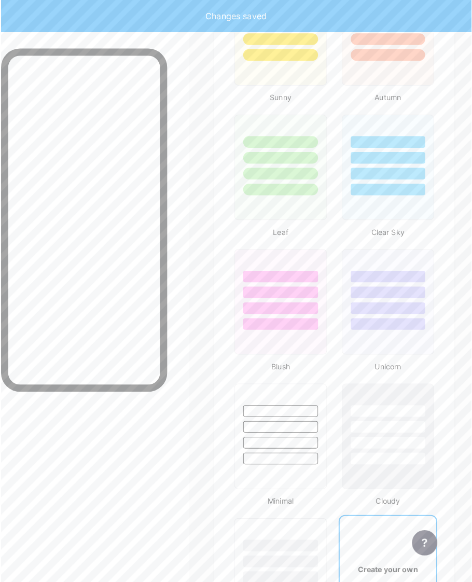
scroll to position [1342, 0]
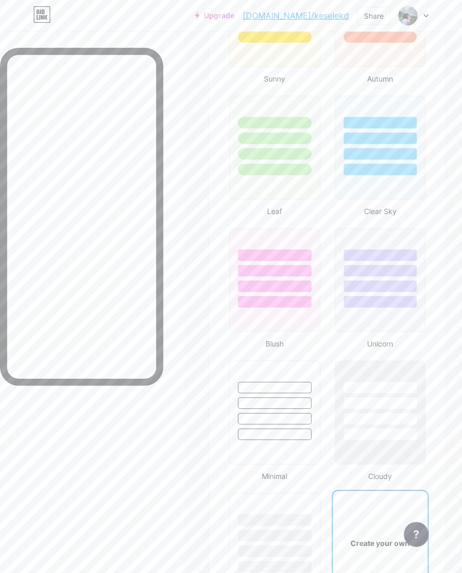
type input "#ffffff"
type input "#000000"
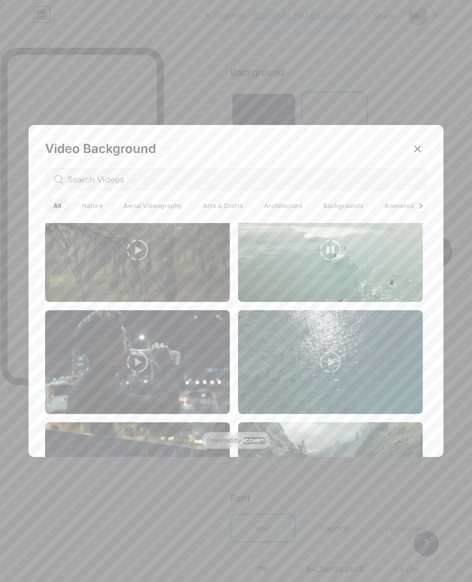
scroll to position [2548, 0]
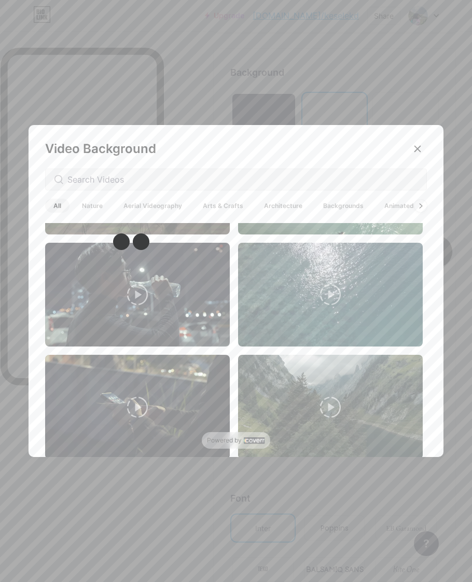
click at [147, 213] on span "Aerial Videography" at bounding box center [152, 206] width 75 height 14
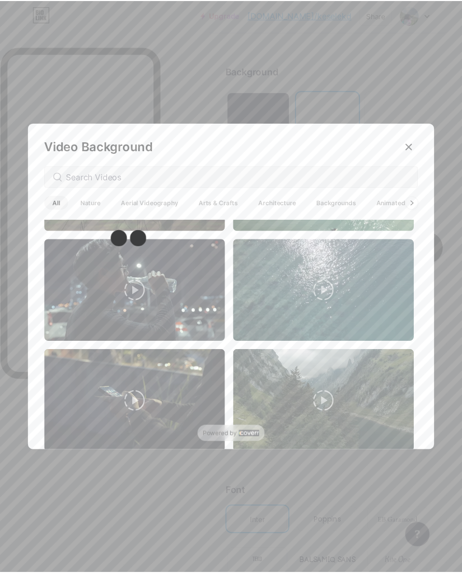
scroll to position [0, 0]
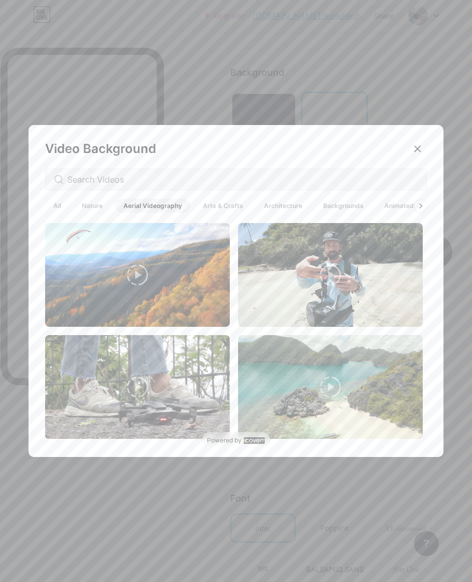
click at [92, 206] on span "Nature" at bounding box center [92, 206] width 37 height 14
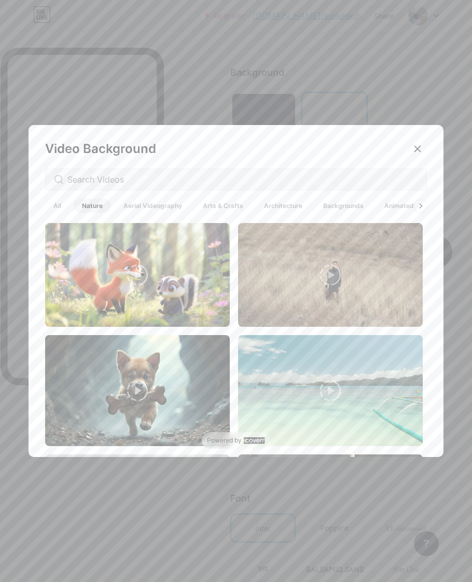
click at [142, 202] on span "Aerial Videography" at bounding box center [152, 206] width 75 height 14
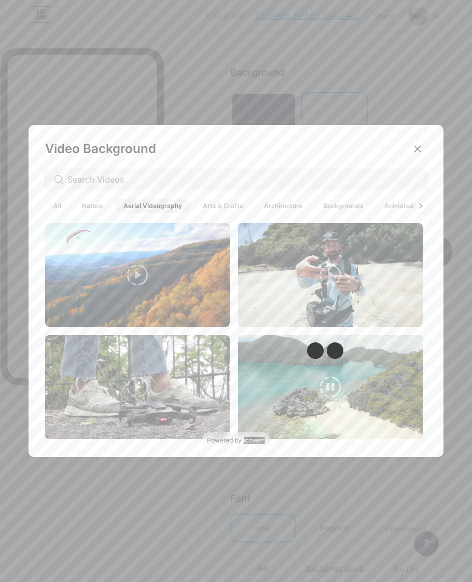
drag, startPoint x: 364, startPoint y: 397, endPoint x: 349, endPoint y: 402, distance: 15.4
click at [364, 397] on video at bounding box center [330, 387] width 185 height 104
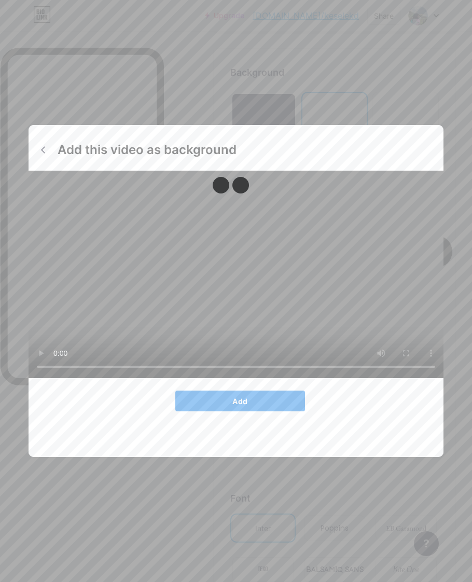
click at [233, 406] on span "Add" at bounding box center [240, 401] width 15 height 9
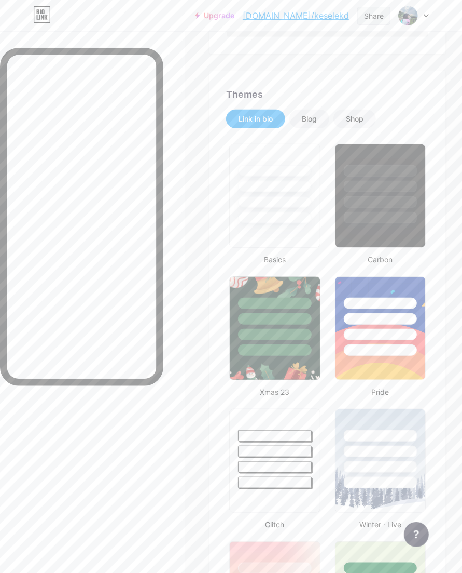
scroll to position [152, 0]
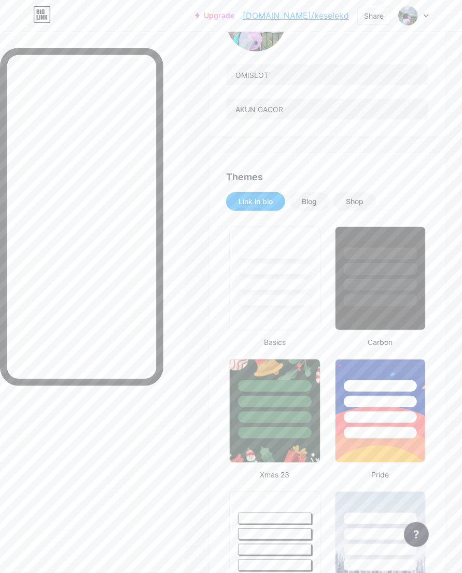
click at [429, 17] on icon at bounding box center [426, 16] width 5 height 4
drag, startPoint x: 367, startPoint y: 62, endPoint x: 346, endPoint y: 71, distance: 23.5
click at [367, 62] on div "OMISLOT" at bounding box center [370, 62] width 80 height 8
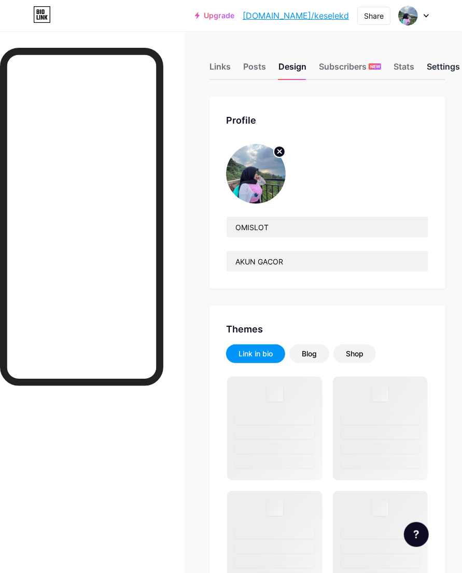
click at [434, 65] on div "Settings" at bounding box center [443, 69] width 33 height 19
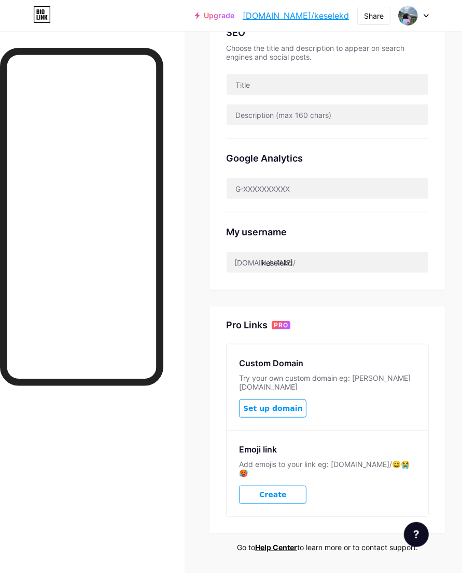
scroll to position [251, 0]
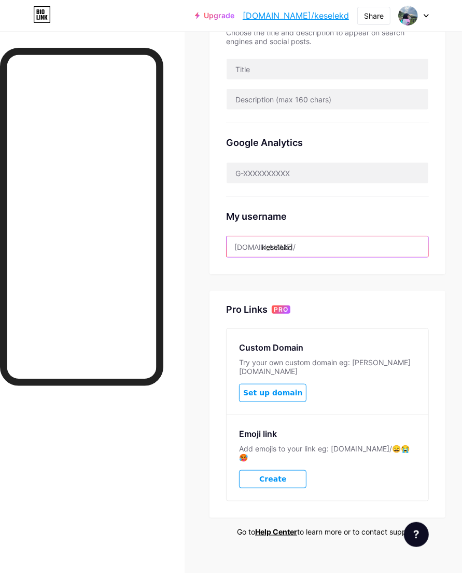
click at [322, 248] on input "keselekd" at bounding box center [328, 246] width 202 height 21
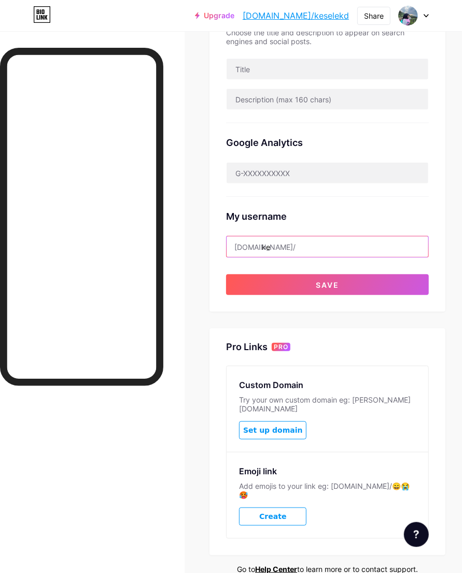
type input "k"
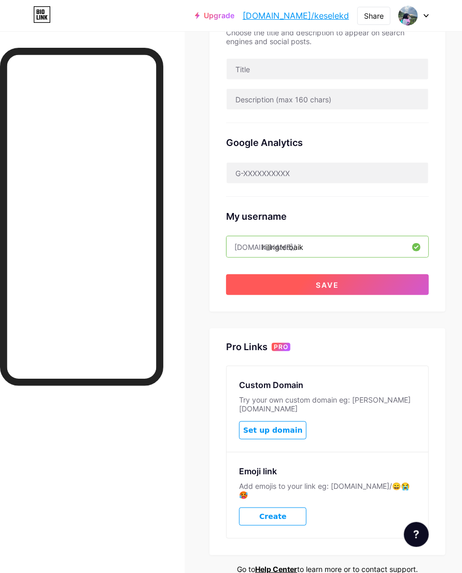
type input "hilingterbaik"
click at [270, 283] on button "Save" at bounding box center [327, 284] width 203 height 21
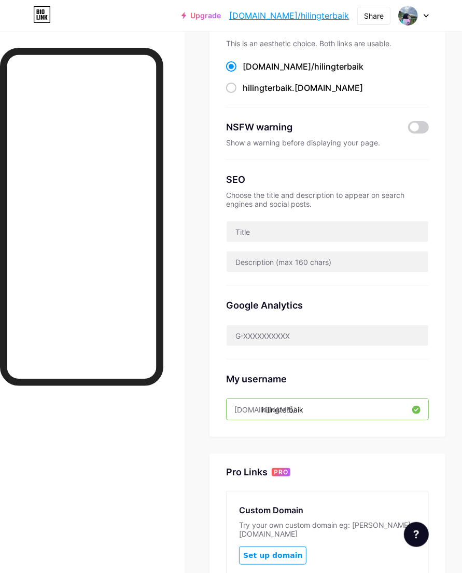
scroll to position [0, 0]
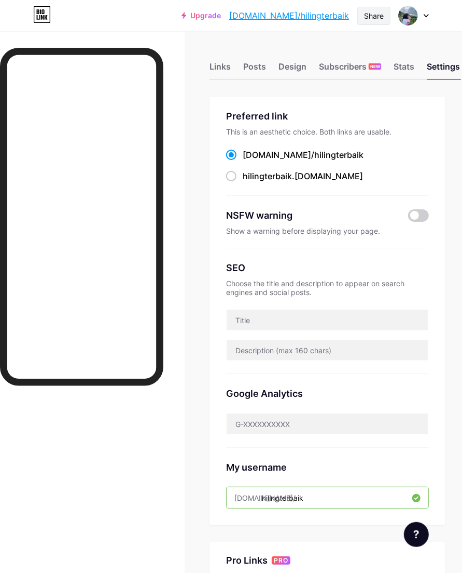
click at [379, 13] on div "Share" at bounding box center [374, 15] width 20 height 11
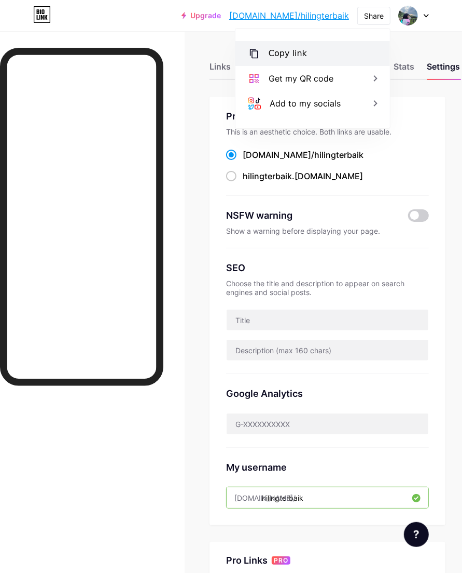
click at [320, 57] on div "Copy link" at bounding box center [313, 53] width 155 height 25
